Goal: Information Seeking & Learning: Compare options

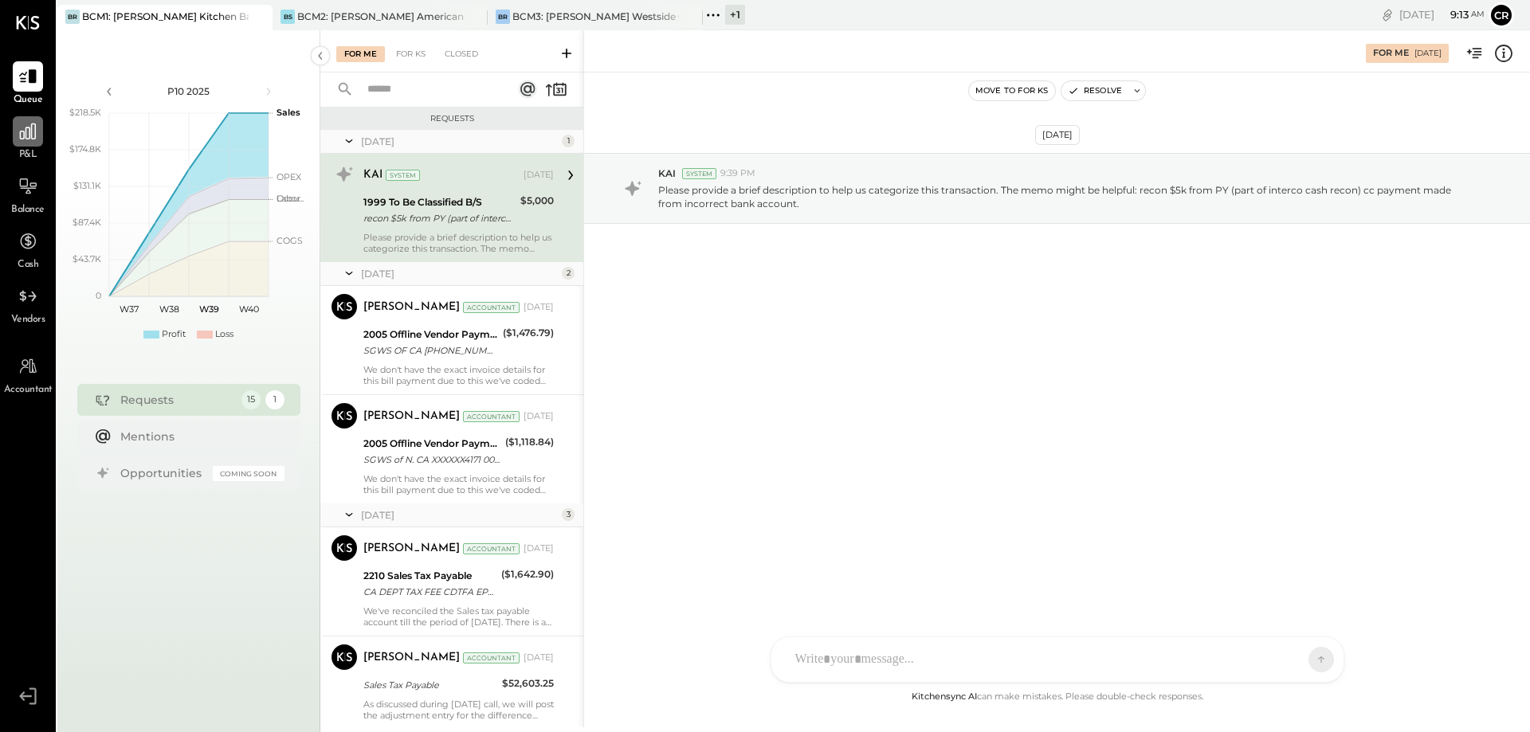
click at [25, 142] on div at bounding box center [28, 131] width 30 height 30
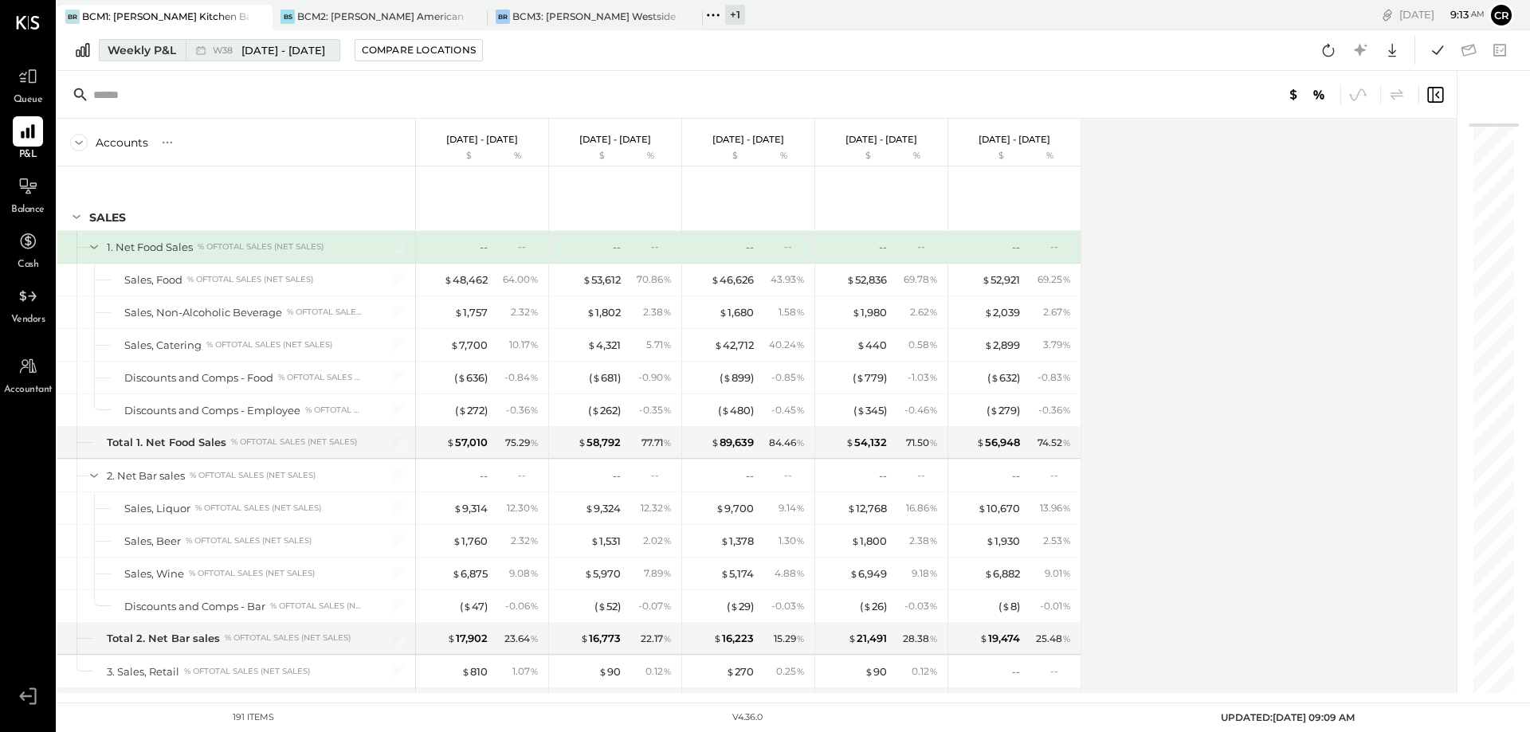
click at [141, 51] on div "Weekly P&L" at bounding box center [142, 50] width 69 height 16
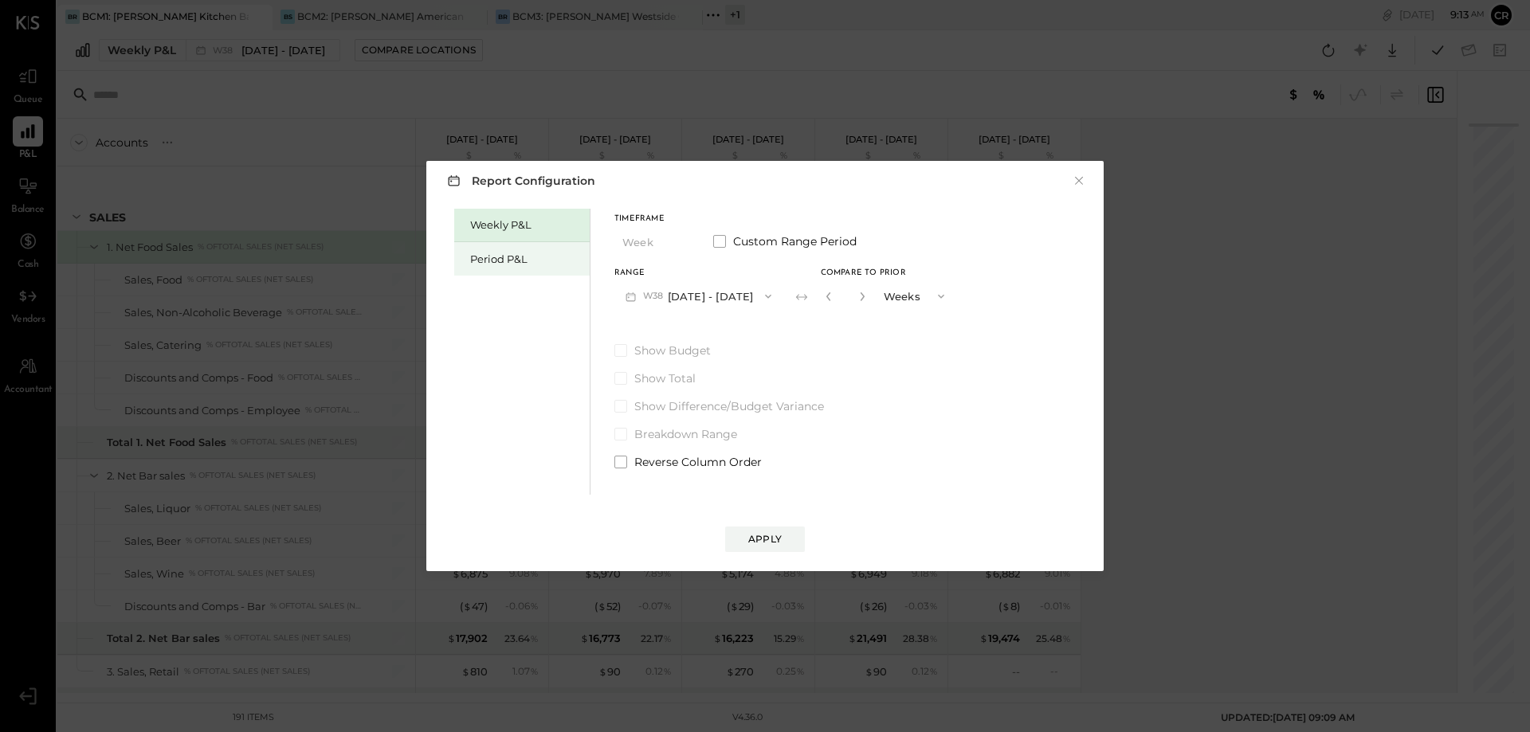
click at [486, 249] on div "Period P&L" at bounding box center [521, 258] width 135 height 33
click at [770, 295] on icon "button" at bounding box center [763, 296] width 13 height 13
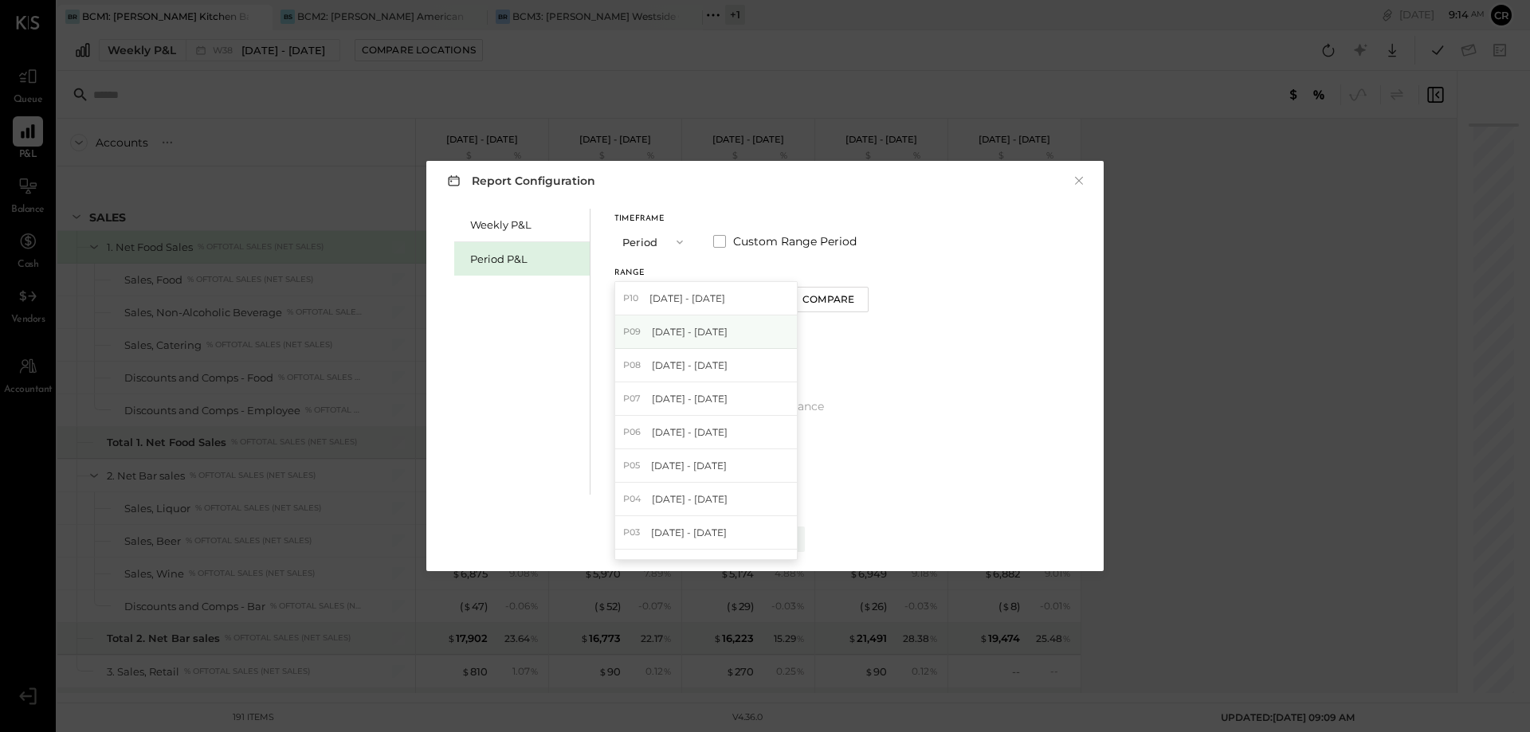
click at [718, 335] on span "[DATE] - [DATE]" at bounding box center [690, 332] width 76 height 14
click at [616, 353] on span at bounding box center [620, 350] width 13 height 13
click at [772, 539] on div "Apply" at bounding box center [764, 539] width 33 height 14
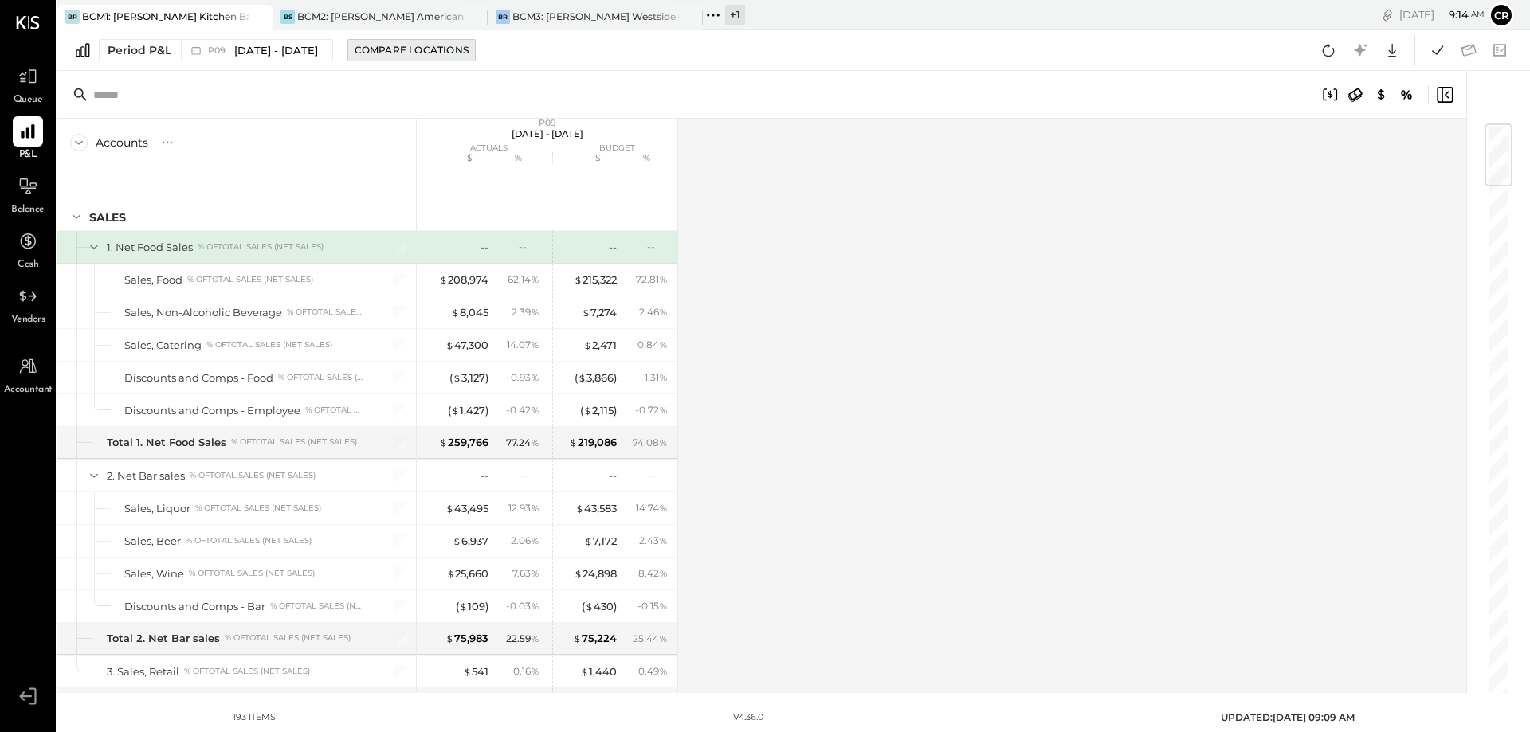
click at [452, 47] on div "Compare Locations" at bounding box center [412, 50] width 114 height 14
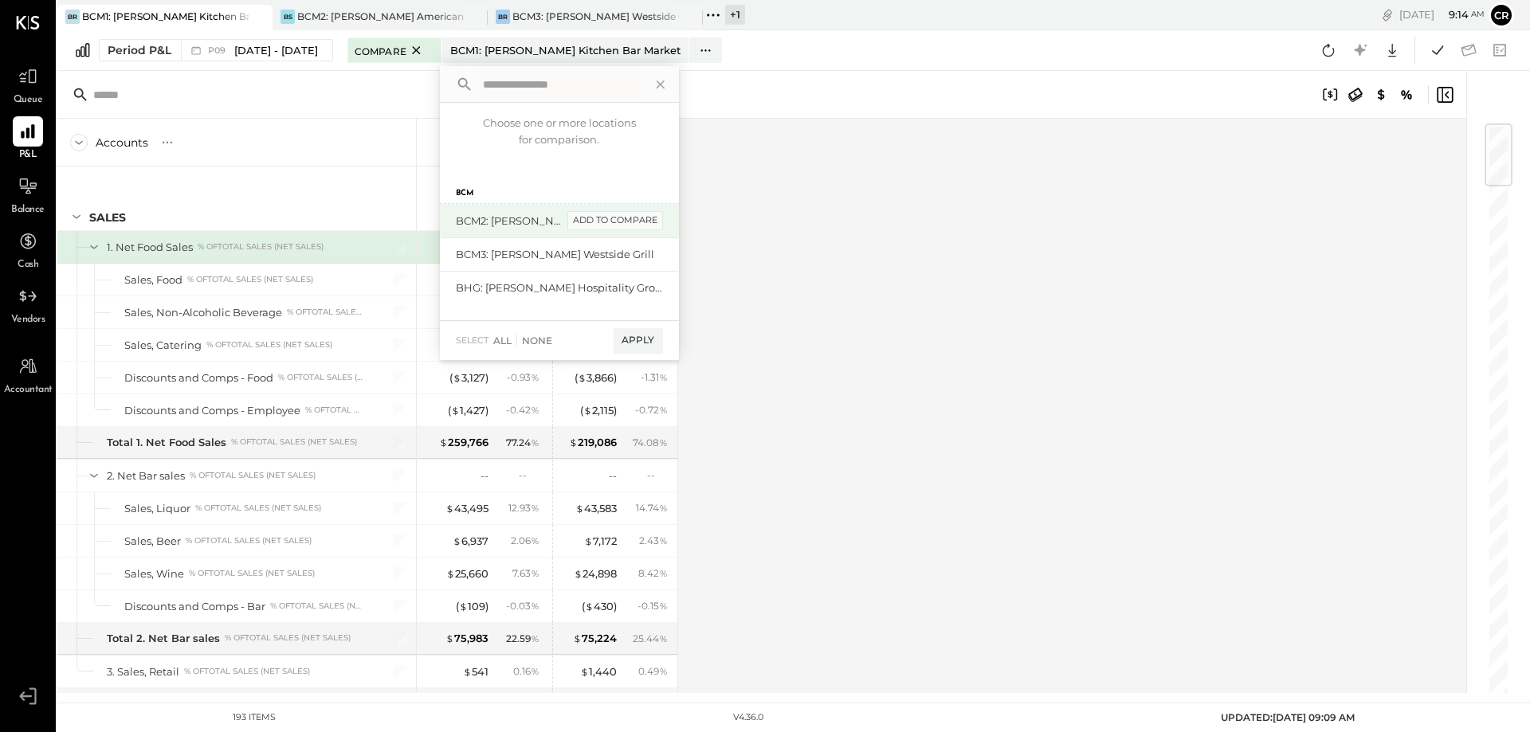
click at [633, 222] on div "add to compare" at bounding box center [615, 220] width 96 height 19
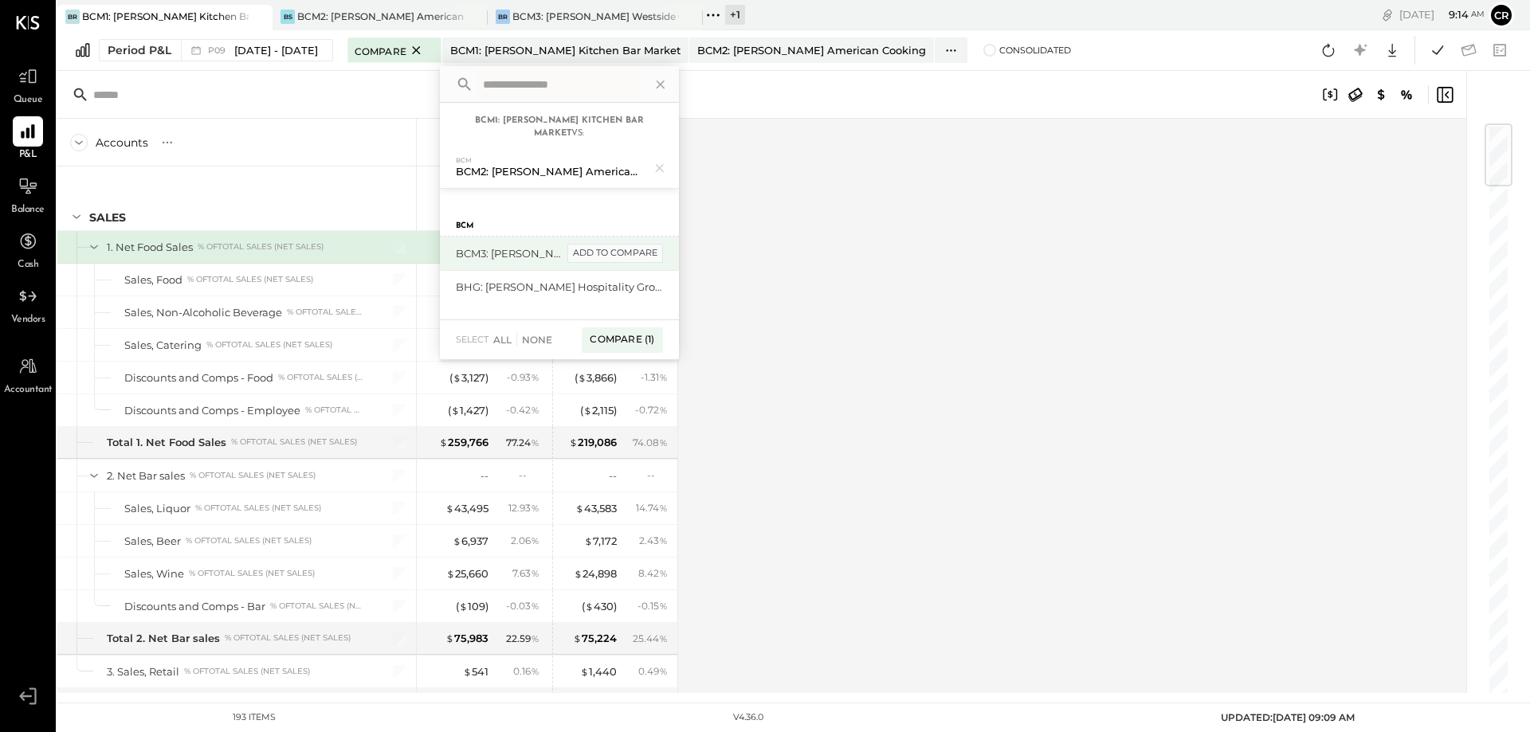
click at [653, 257] on div "add to compare" at bounding box center [615, 253] width 96 height 19
click at [645, 339] on div "Compare (2)" at bounding box center [620, 346] width 83 height 25
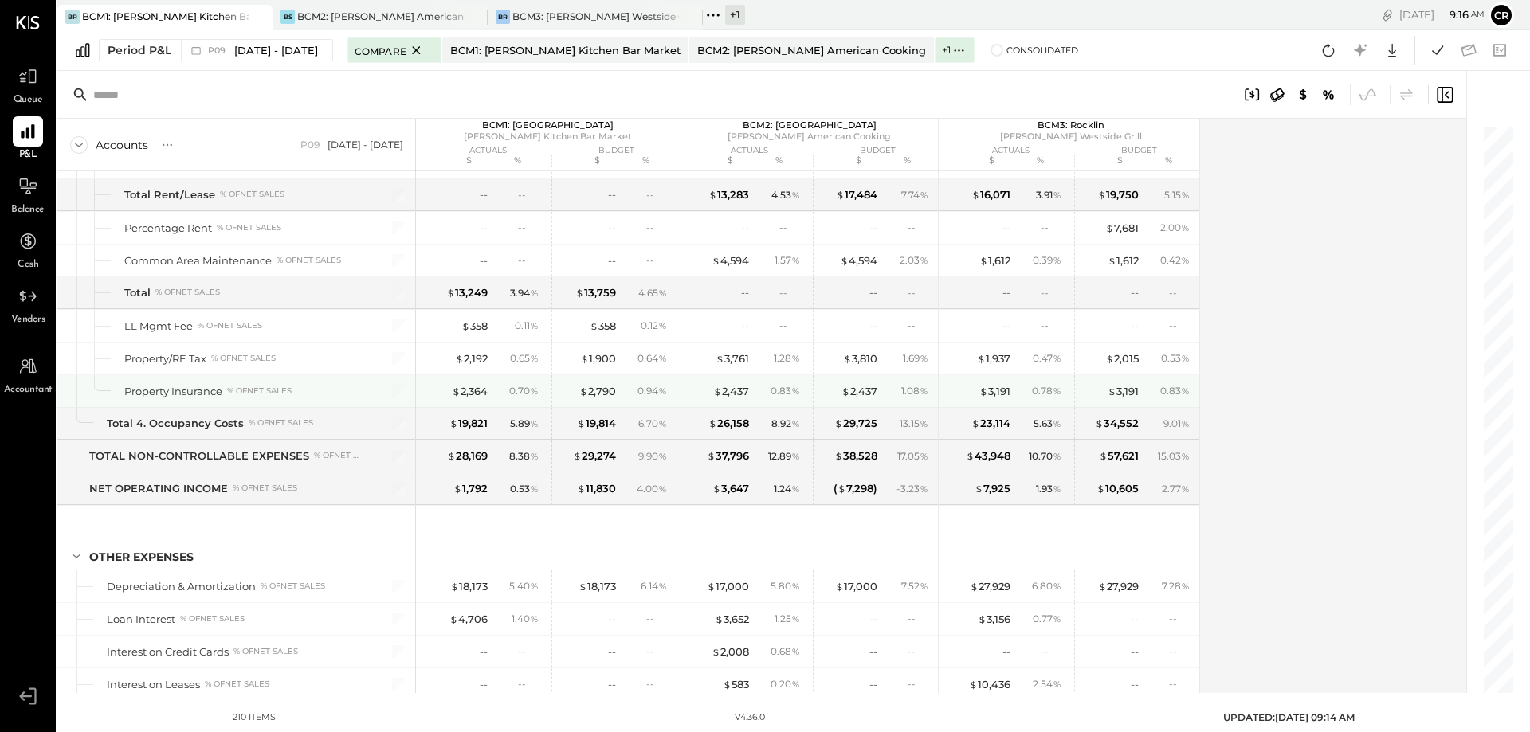
scroll to position [5817, 0]
